Goal: Check status: Check status

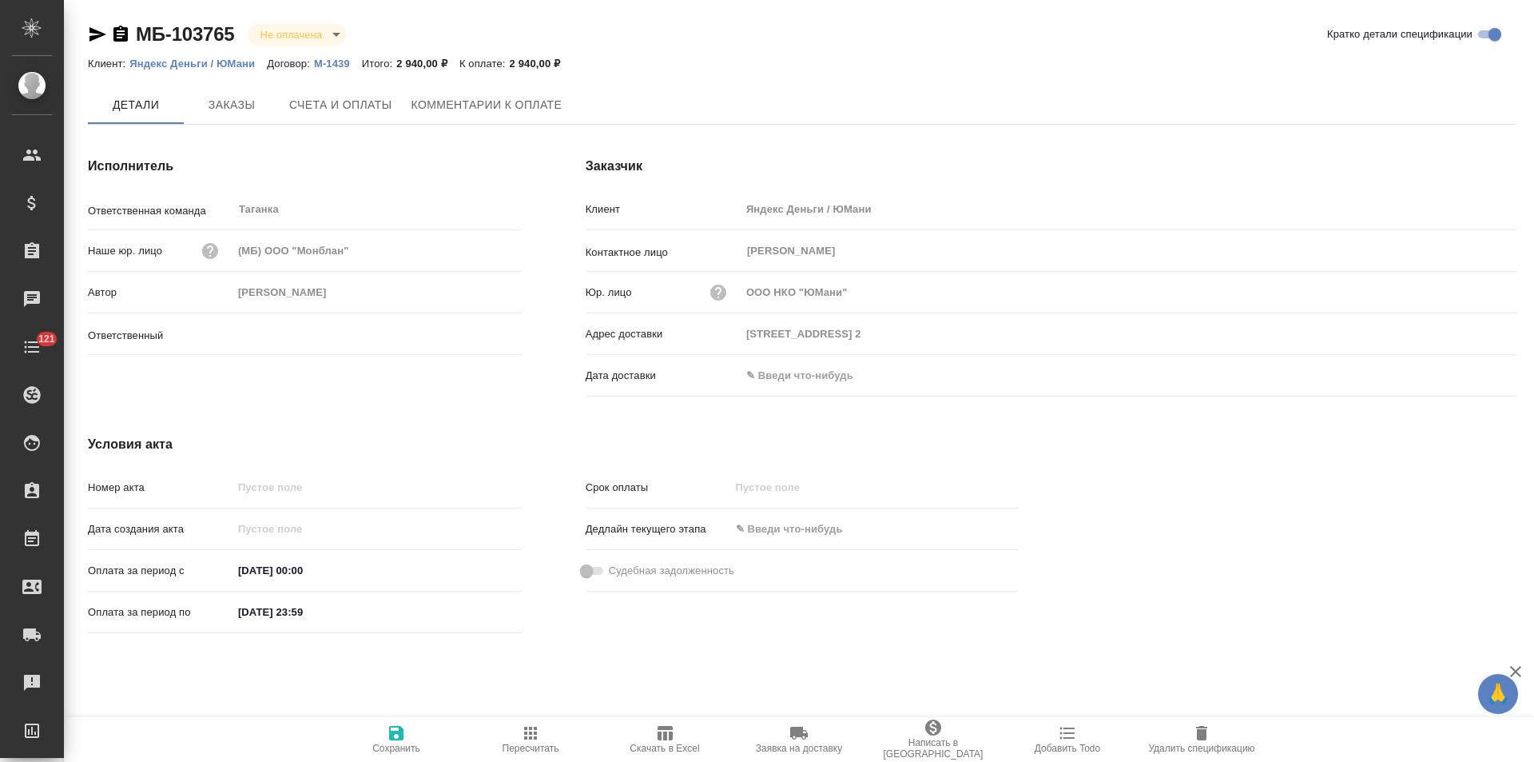
type input "Прохорова Анастасия"
type input "115035, г. Москва, Садовническая ул., 82, стр. 2"
click at [245, 113] on span "Заказы" at bounding box center [231, 106] width 77 height 20
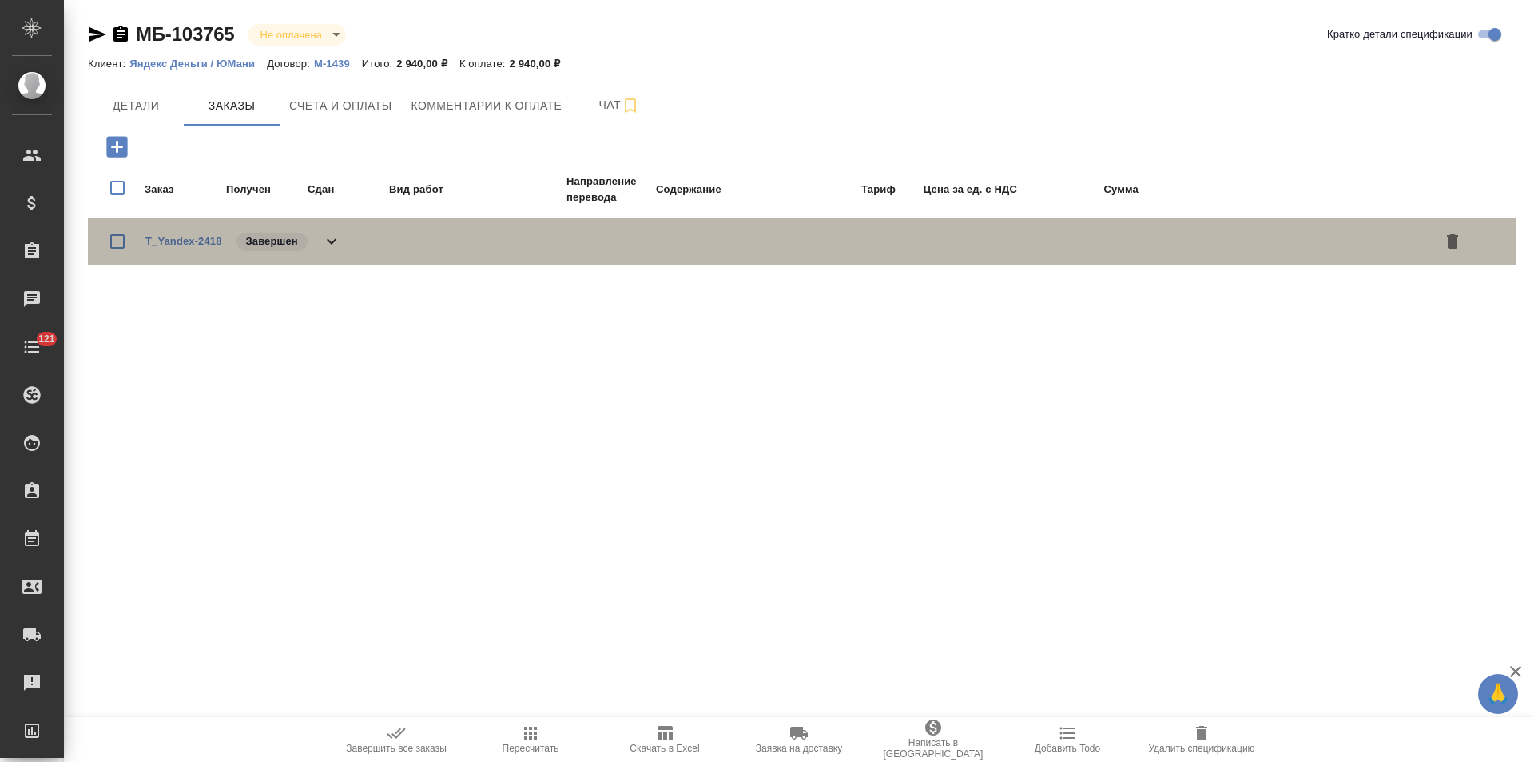
drag, startPoint x: 335, startPoint y: 243, endPoint x: 374, endPoint y: 245, distance: 39.2
click at [335, 243] on icon at bounding box center [331, 241] width 19 height 19
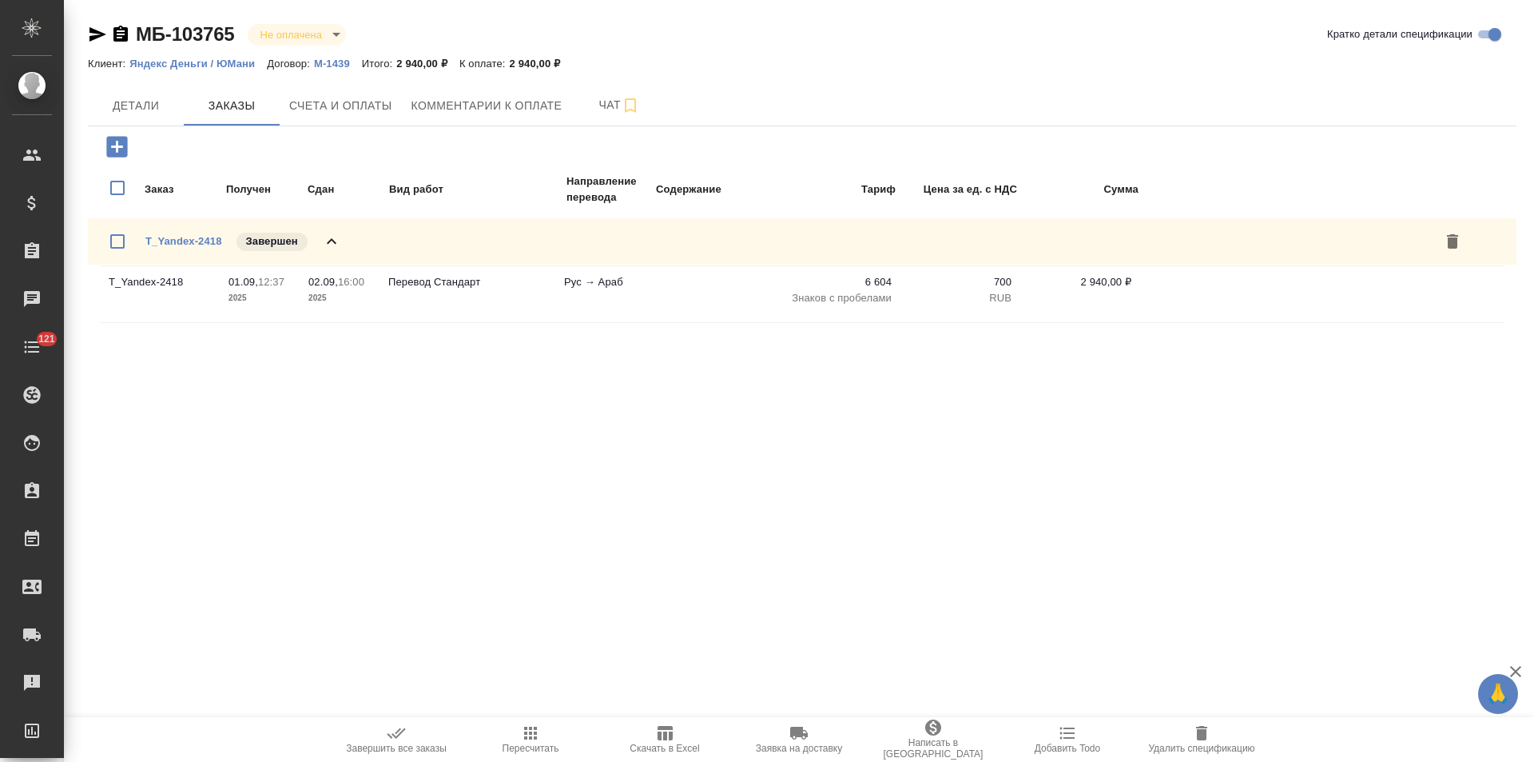
click at [245, 63] on p "Яндекс Деньги / ЮМани" at bounding box center [197, 64] width 137 height 12
click at [233, 66] on p "Яндекс Деньги / ЮМани" at bounding box center [197, 64] width 137 height 12
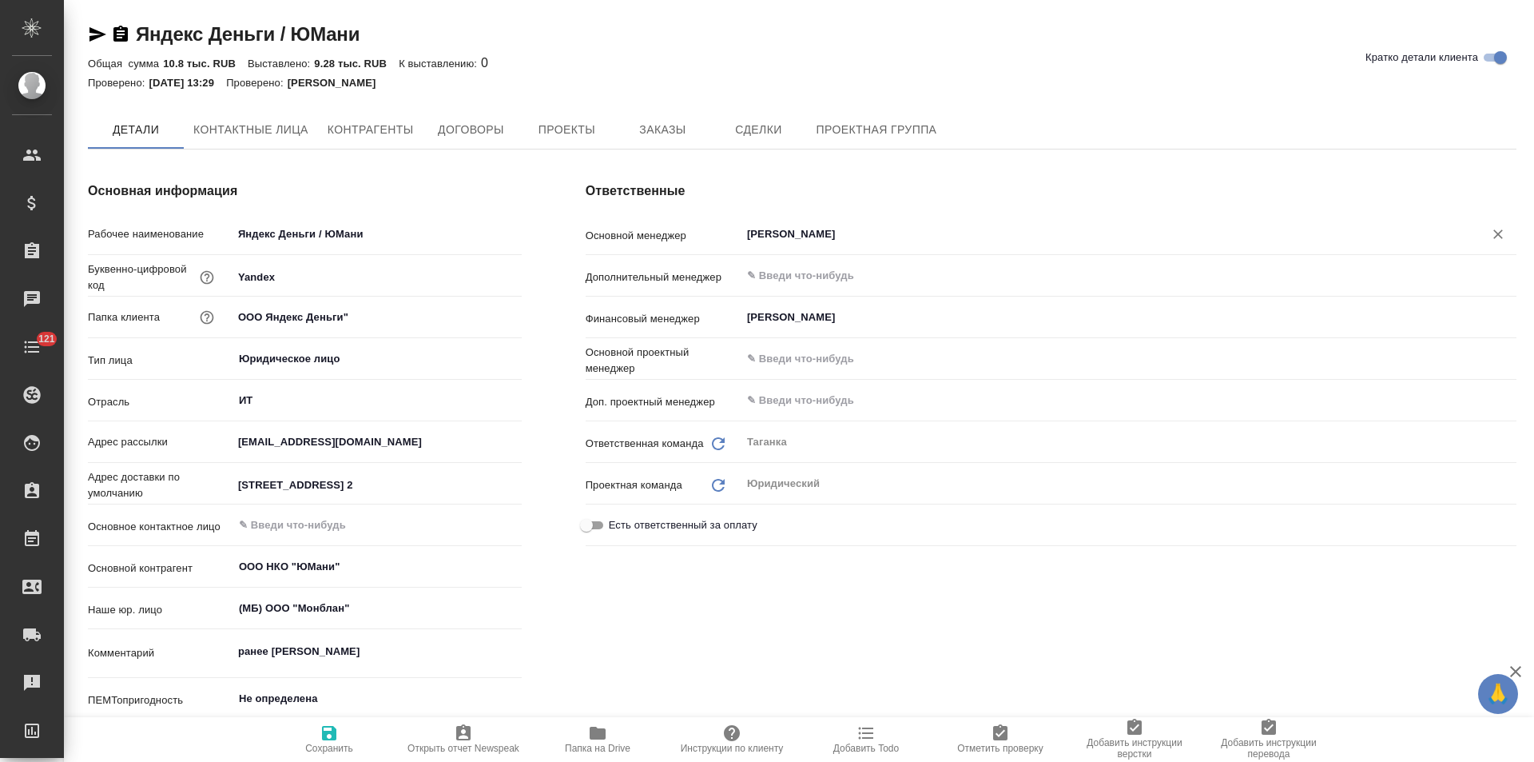
type textarea "x"
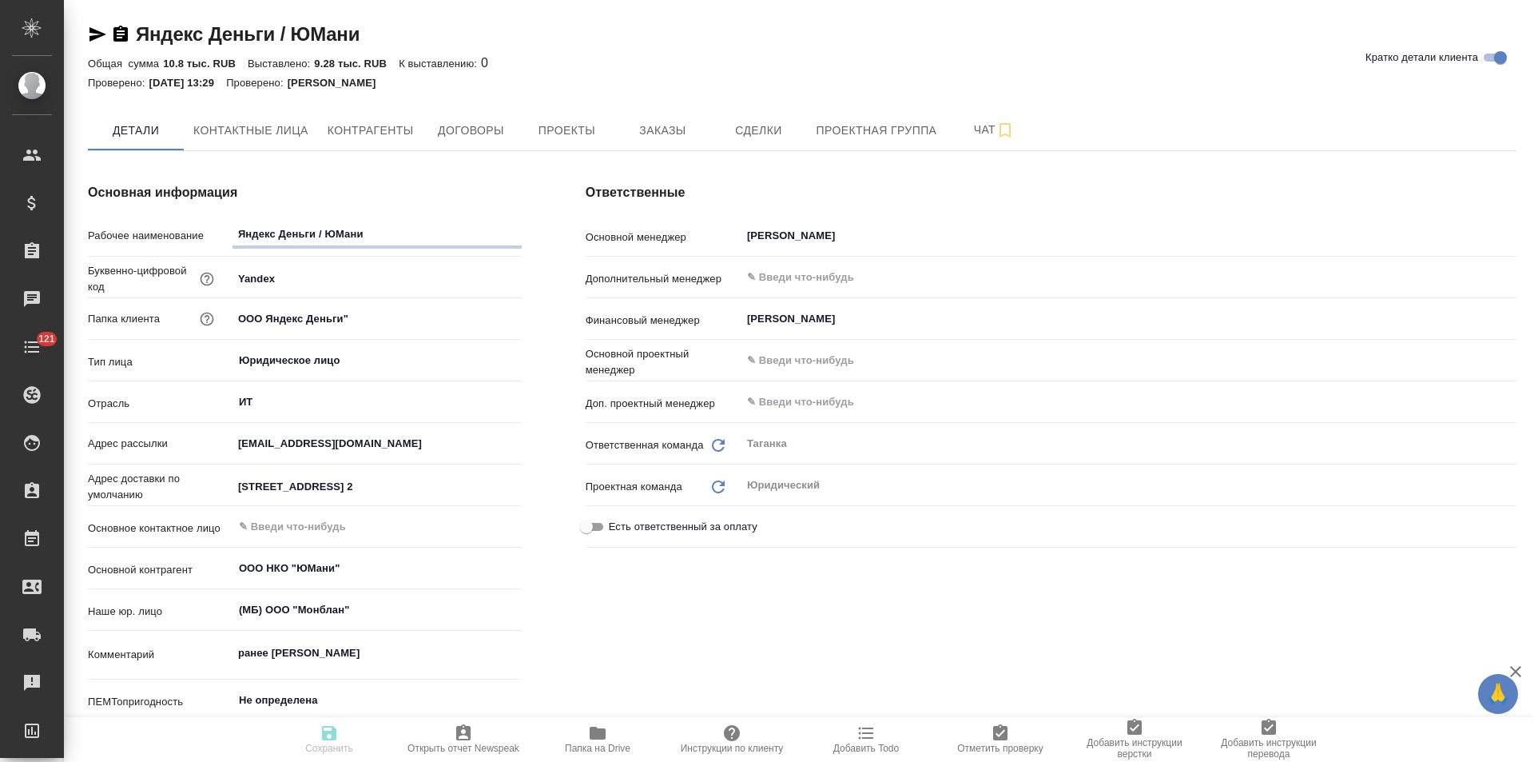
type textarea "x"
click at [642, 136] on span "Заказы" at bounding box center [662, 131] width 77 height 20
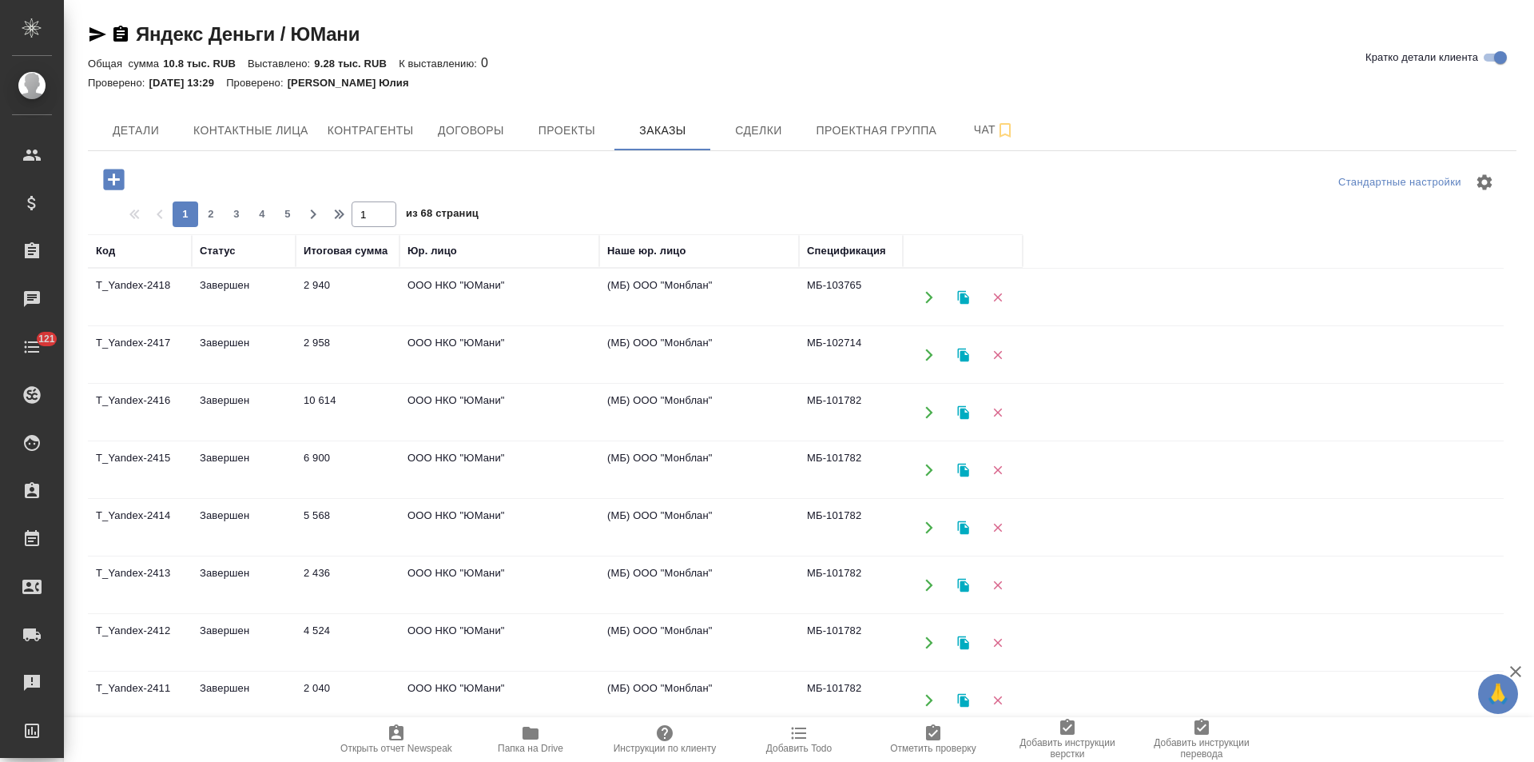
click at [726, 350] on td "(МБ) ООО "Монблан"" at bounding box center [699, 355] width 200 height 56
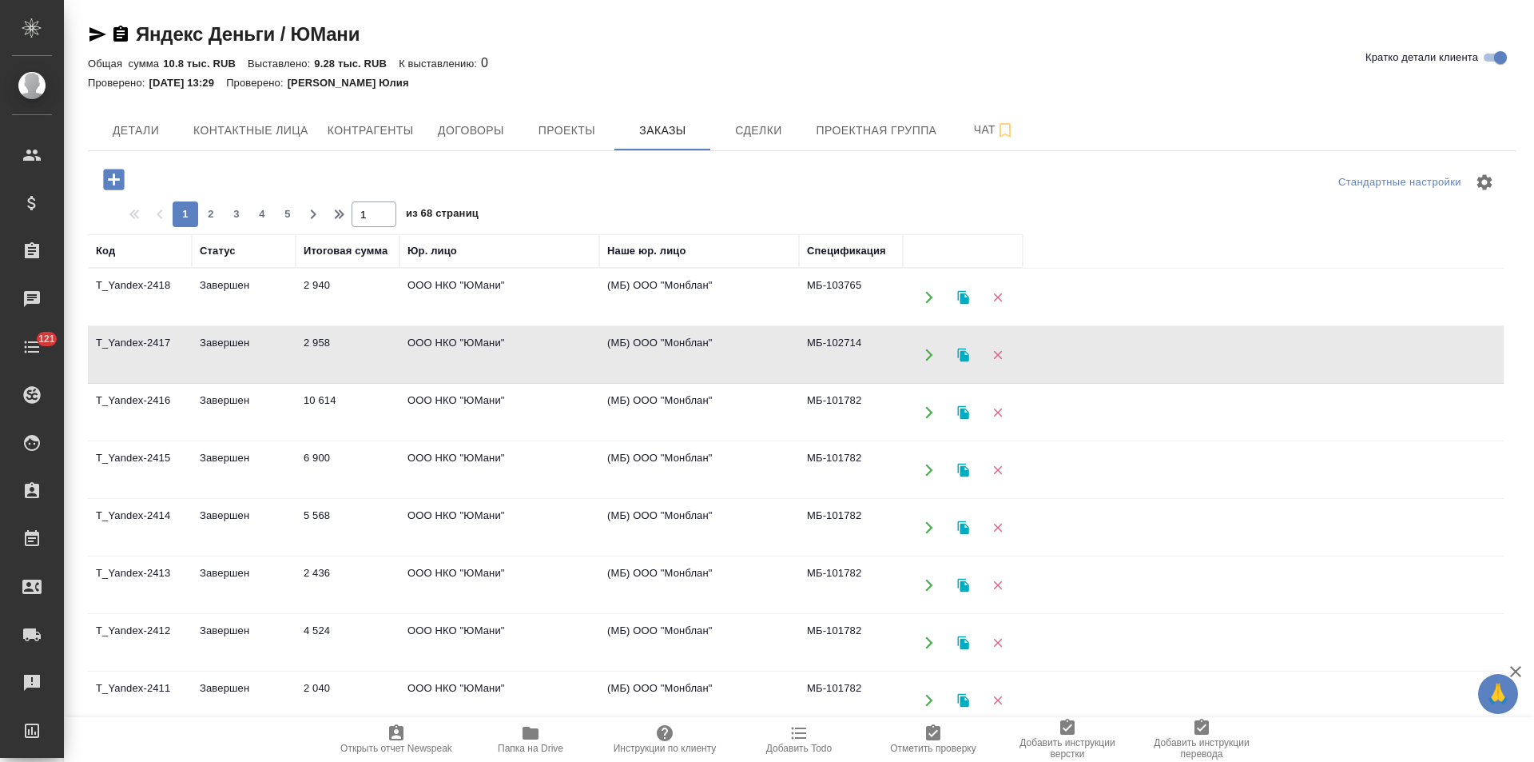
click at [726, 350] on td "(МБ) ООО "Монблан"" at bounding box center [699, 355] width 200 height 56
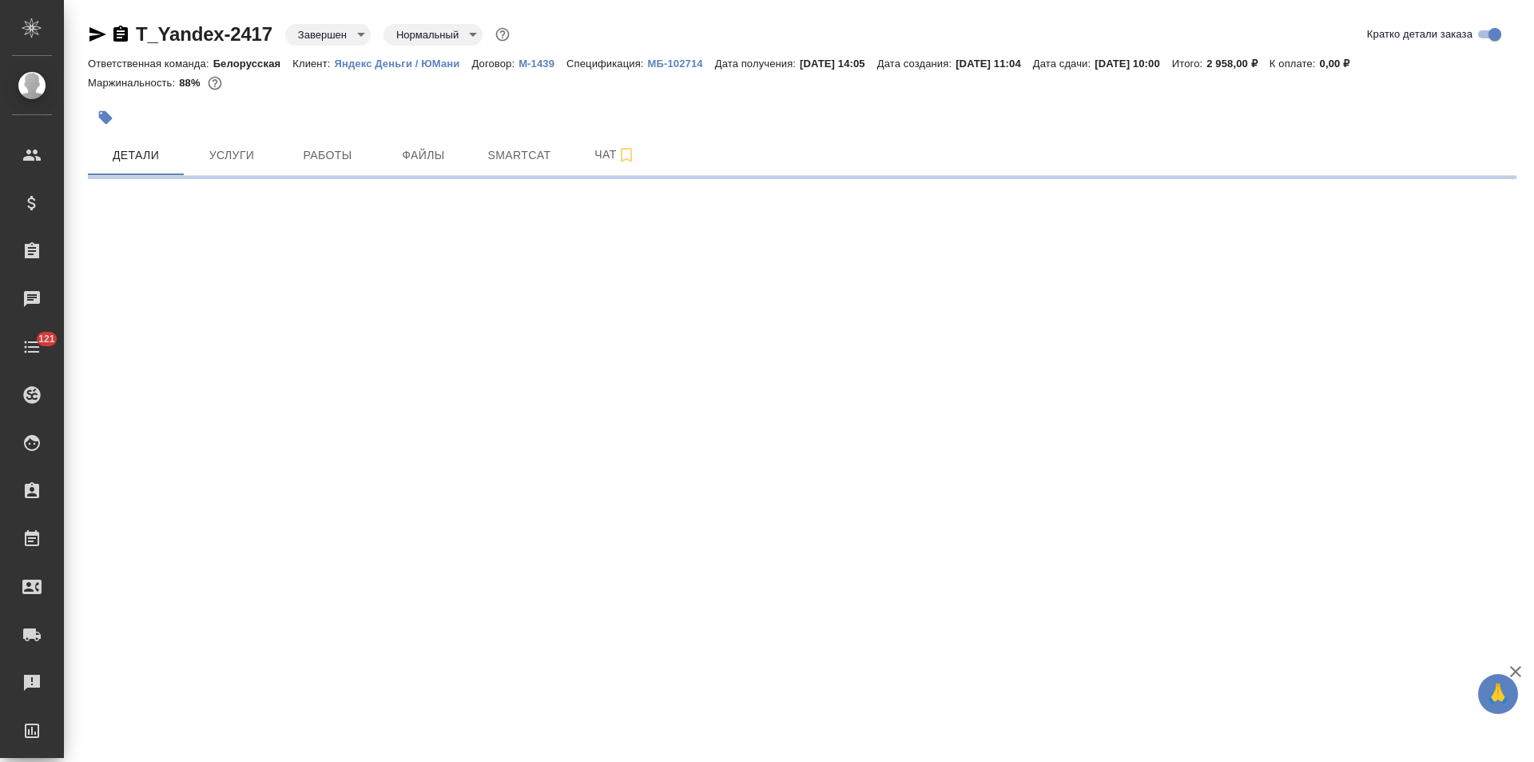
select select "RU"
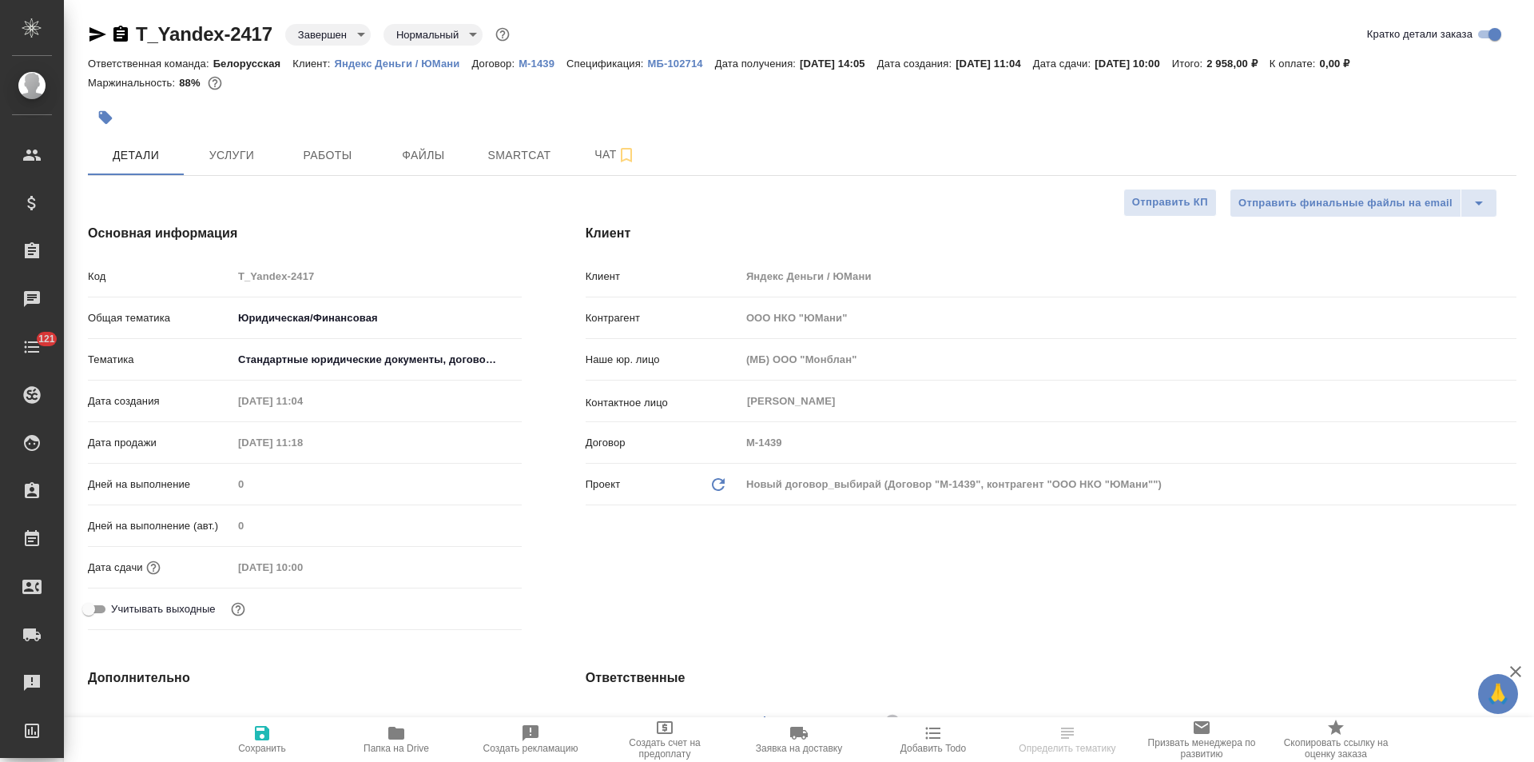
type textarea "x"
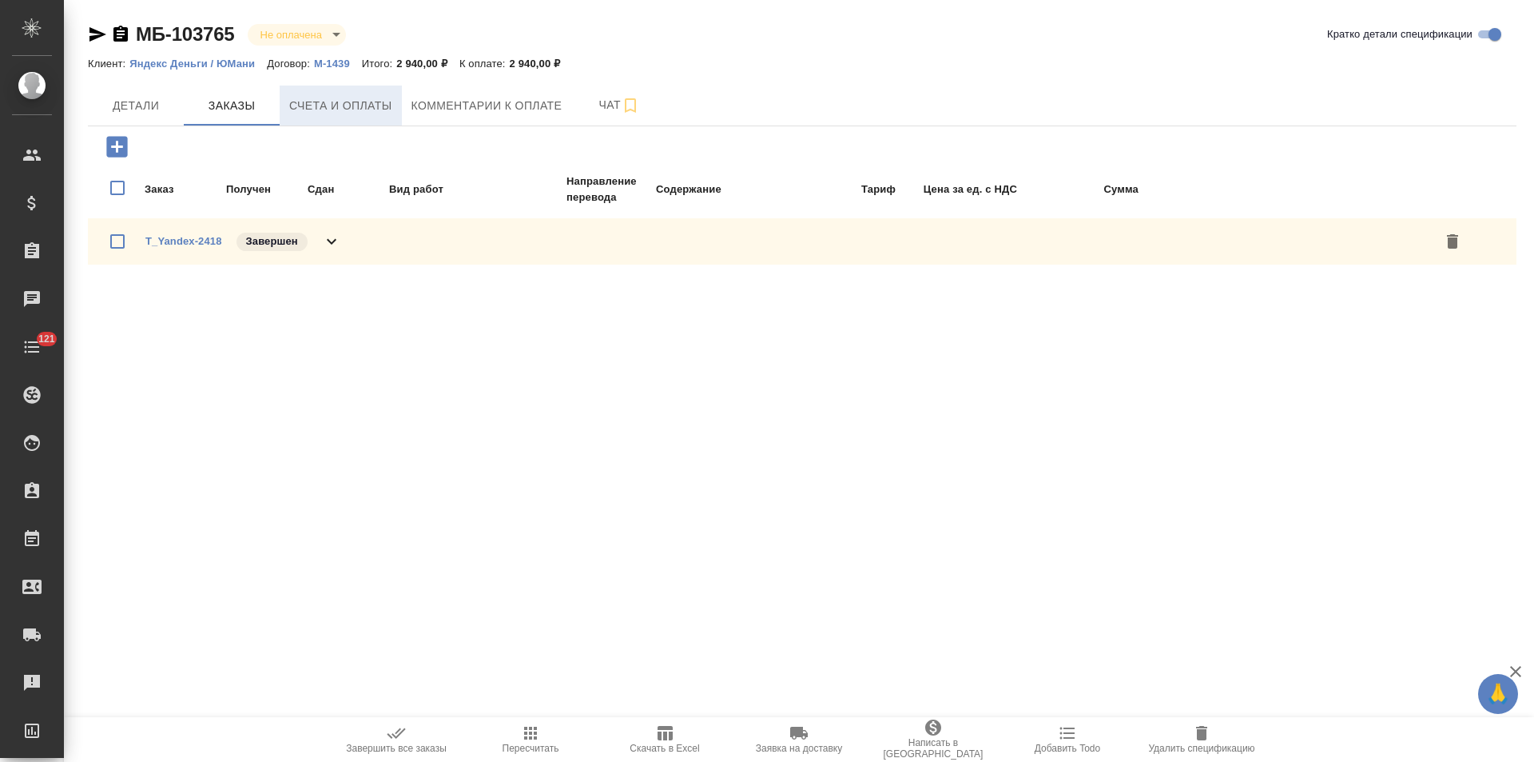
click at [352, 107] on span "Счета и оплаты" at bounding box center [340, 106] width 103 height 20
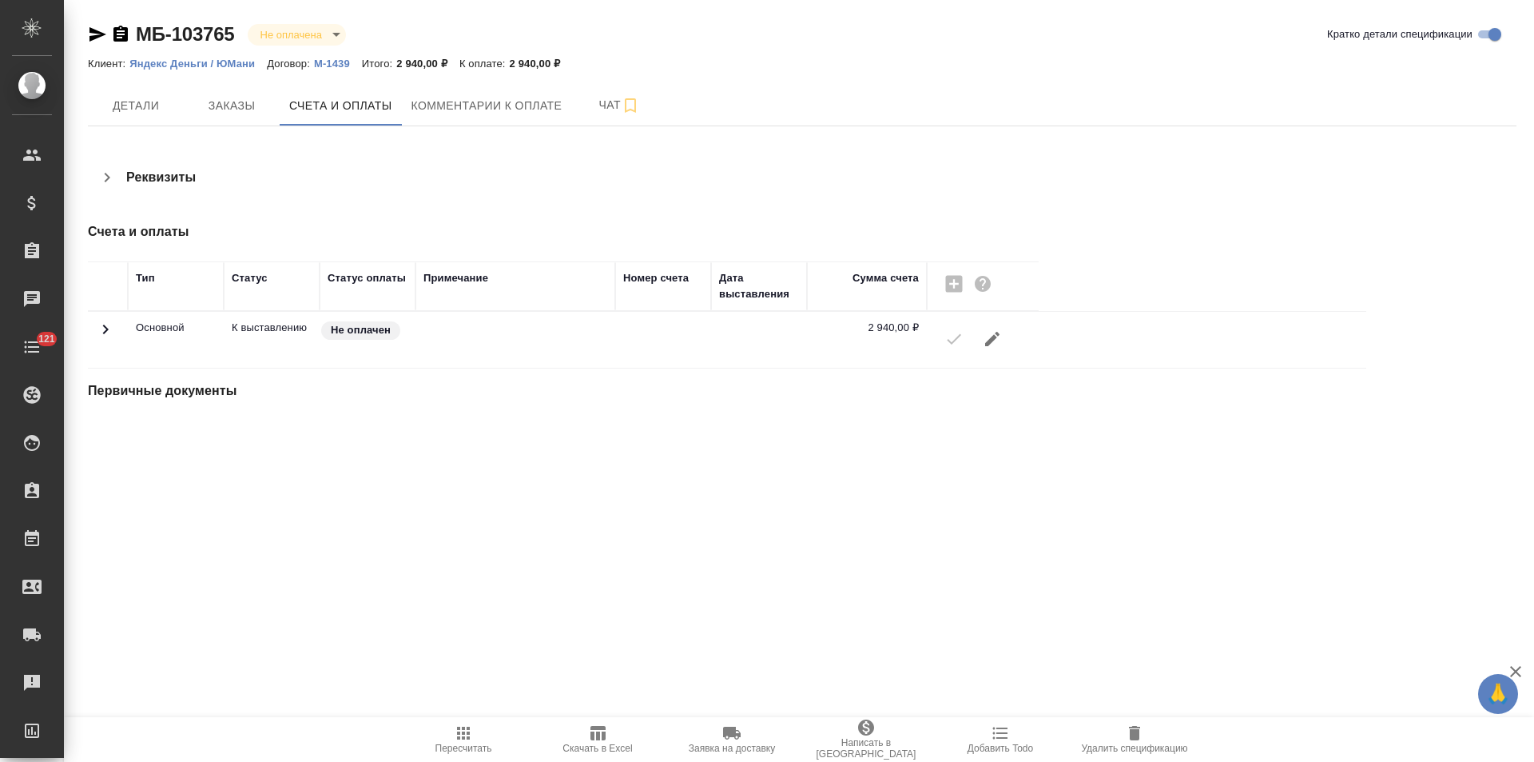
click at [337, 67] on p "М-1439" at bounding box center [338, 64] width 48 height 12
